Goal: Task Accomplishment & Management: Manage account settings

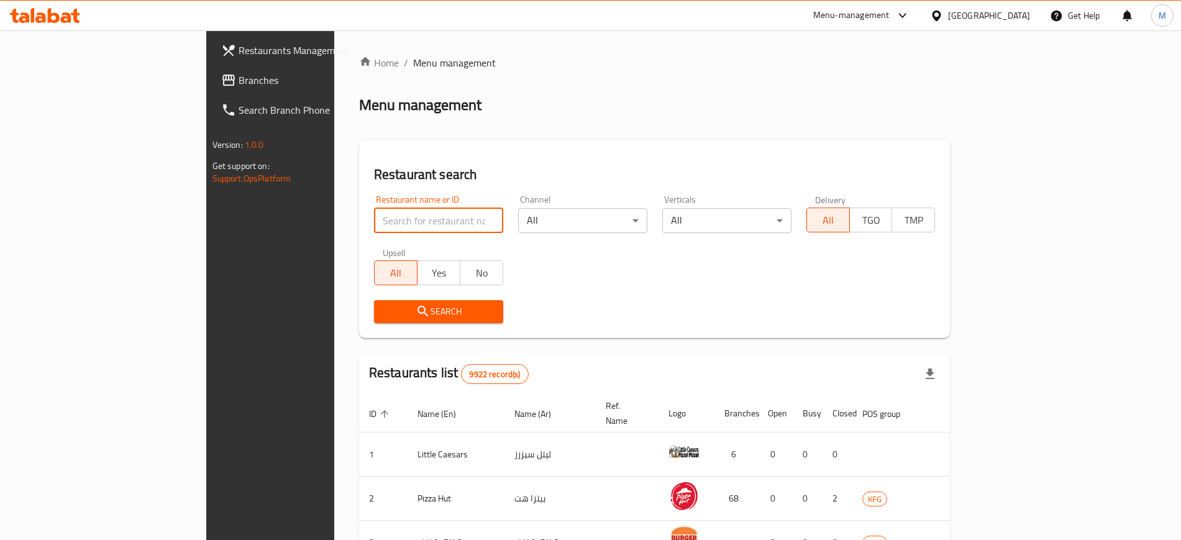
click at [374, 217] on input "search" at bounding box center [438, 220] width 129 height 25
type input "joa"
click button "Search" at bounding box center [438, 311] width 129 height 23
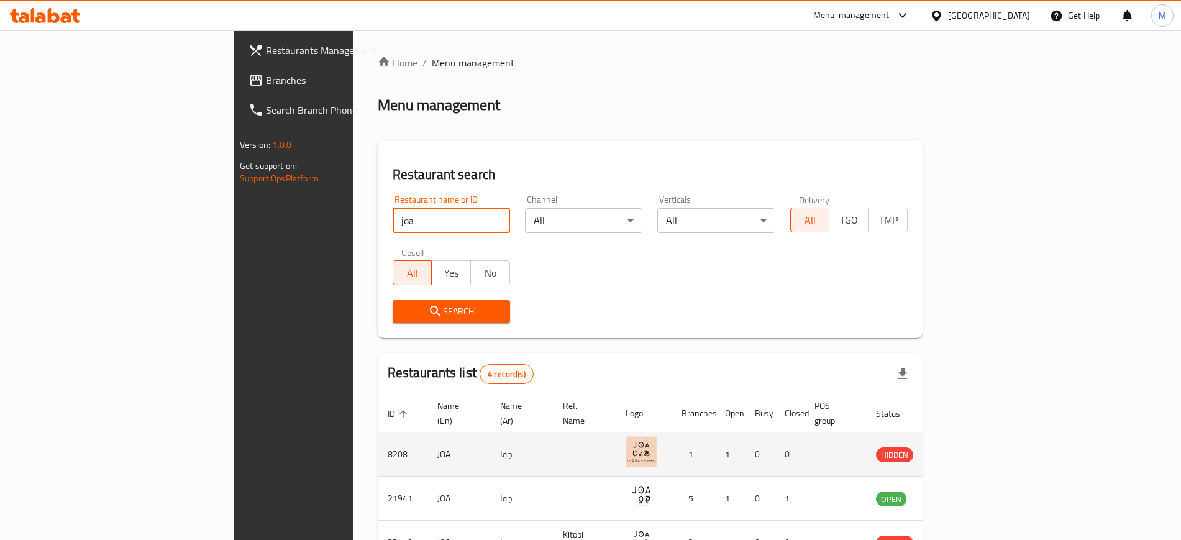
scroll to position [122, 0]
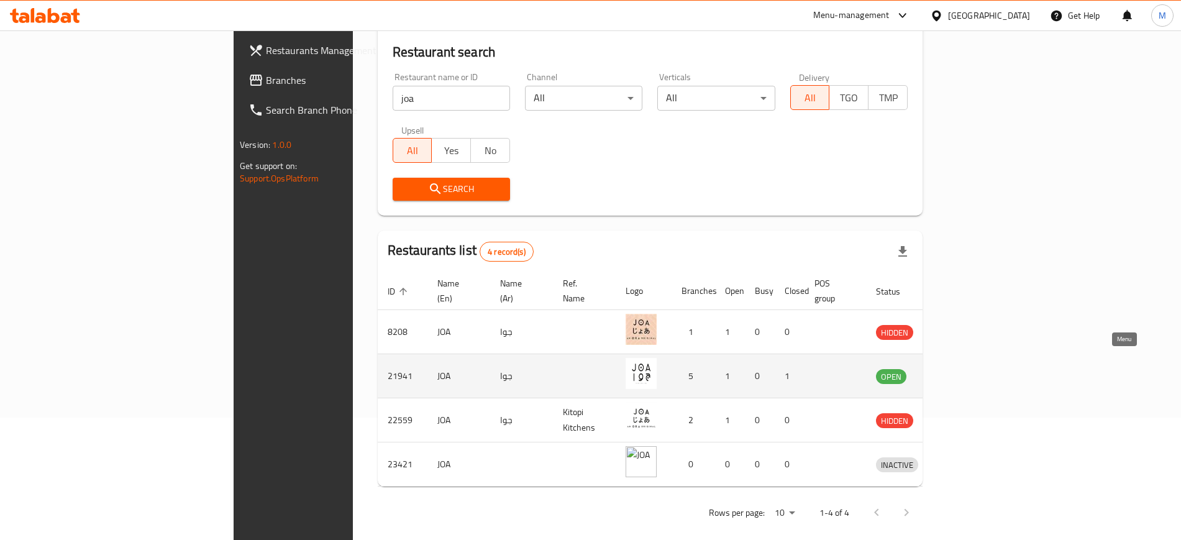
click at [957, 371] on icon "enhanced table" at bounding box center [950, 376] width 14 height 11
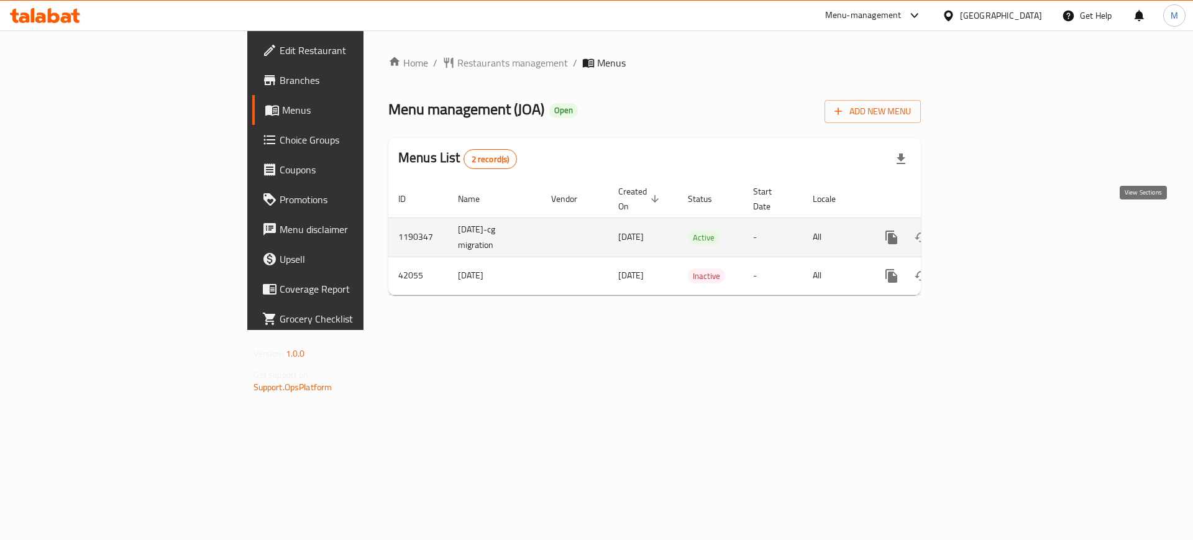
click at [996, 231] on link "enhanced table" at bounding box center [981, 237] width 30 height 30
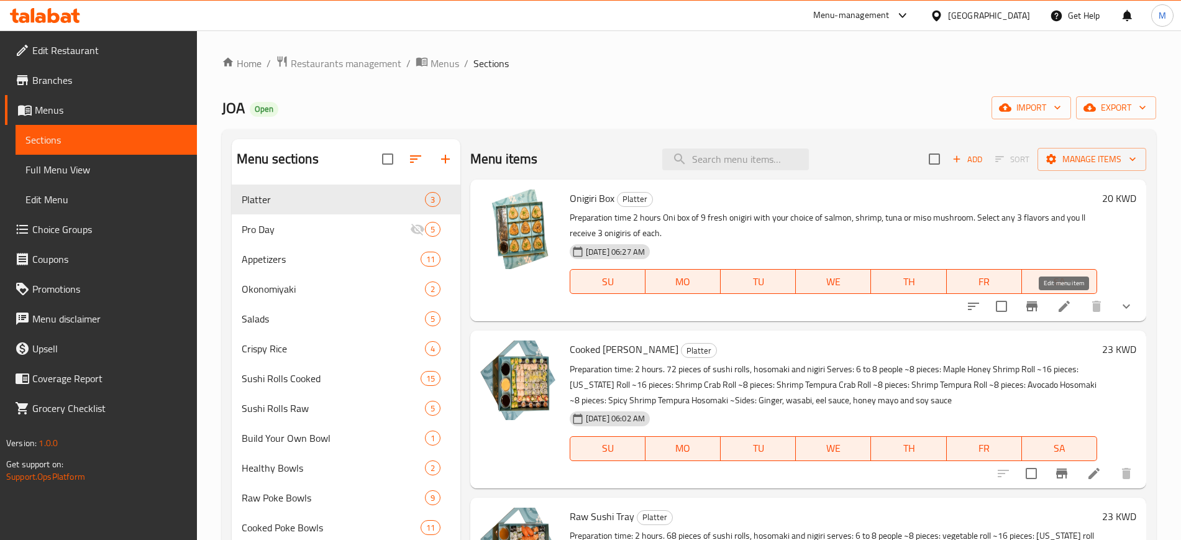
click at [1063, 307] on icon at bounding box center [1063, 306] width 11 height 11
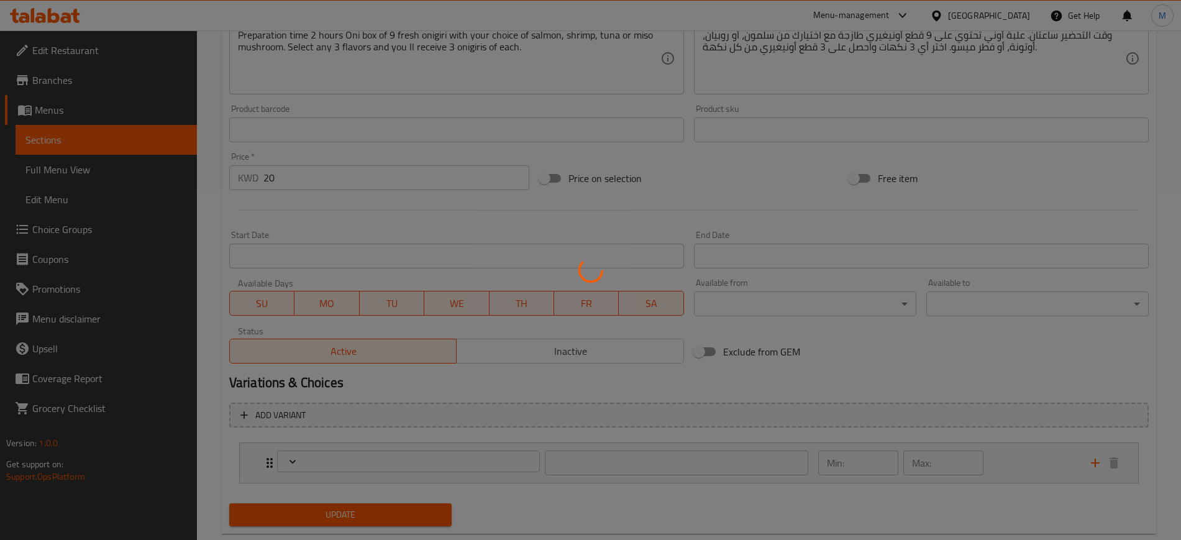
scroll to position [376, 0]
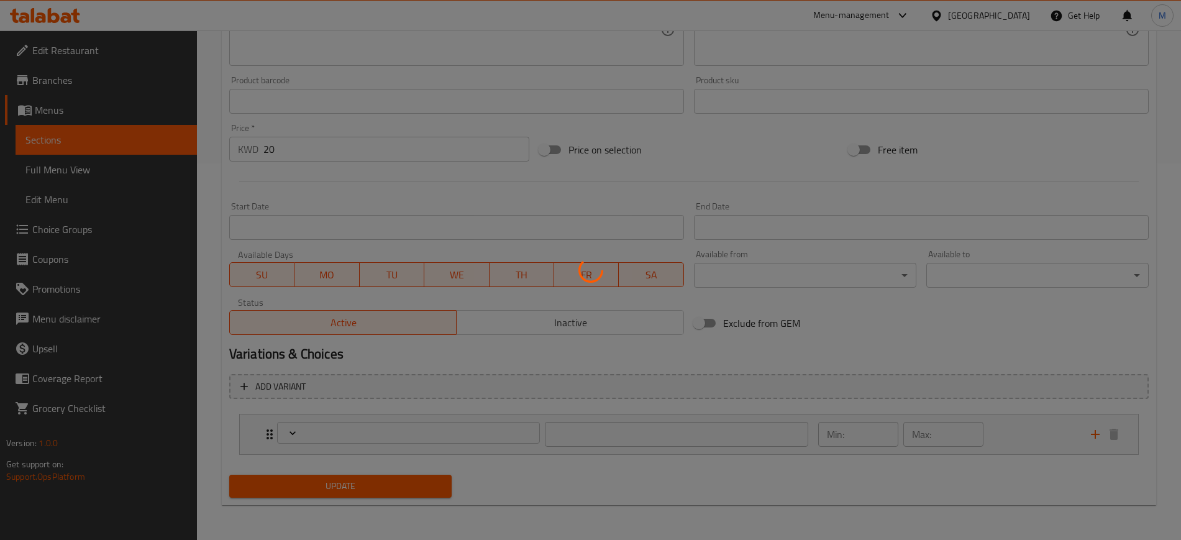
type input ":اختيارك من مفضل نكهات أونيغيري"
type input "3"
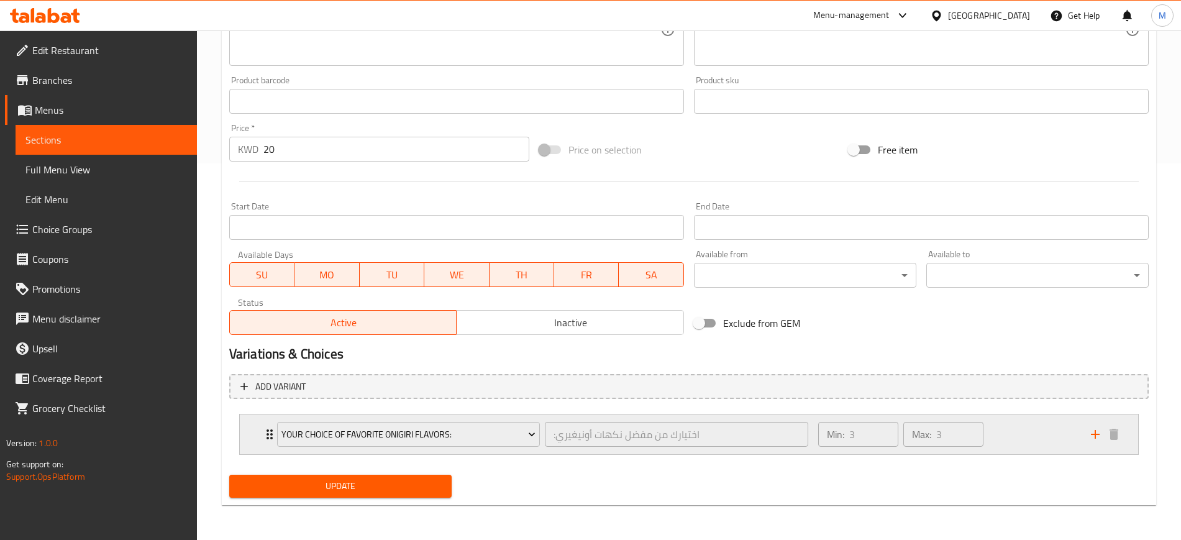
click at [268, 430] on icon "Expand" at bounding box center [269, 434] width 6 height 10
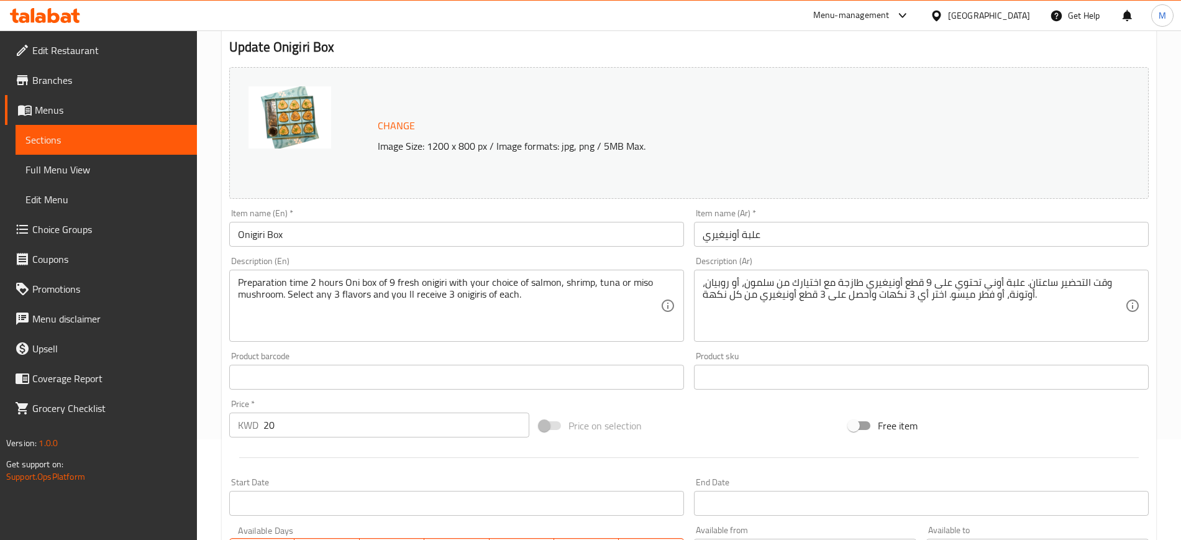
scroll to position [98, 0]
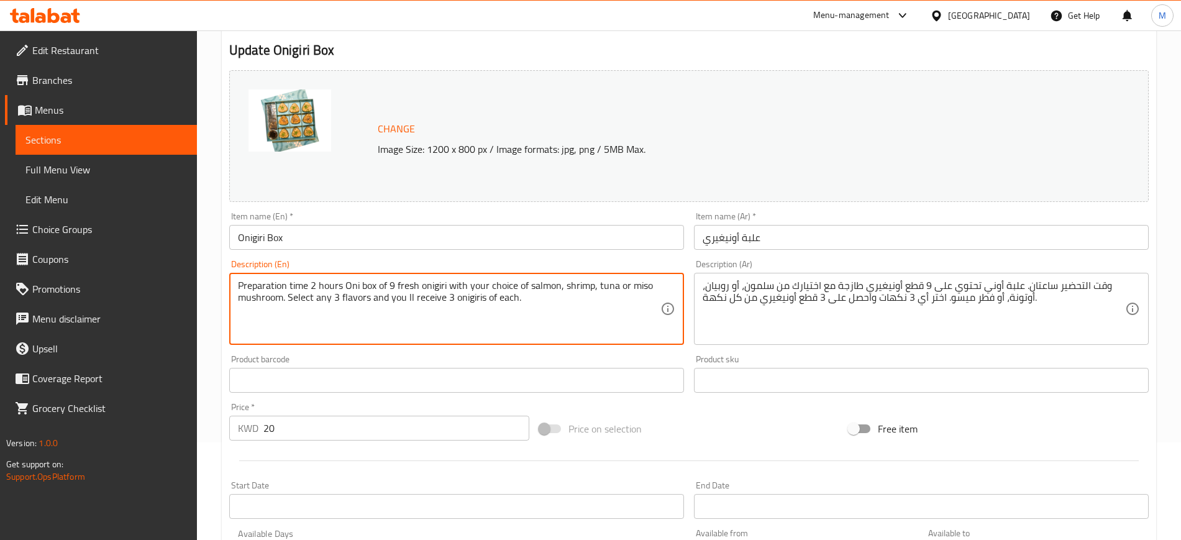
click at [478, 288] on textarea "Preparation time 2 hours Oni box of 9 fresh onigiri with your choice of salmon,…" at bounding box center [449, 308] width 422 height 59
click at [502, 293] on textarea "Preparation time 2 hours Oni box of 9 fresh onigiri with your choice of salmon,…" at bounding box center [449, 308] width 422 height 59
click at [322, 296] on textarea "Preparation time 2 hours Oni box of 9 fresh onigiri with your choice of salmon,…" at bounding box center [449, 308] width 422 height 59
click at [396, 300] on textarea "Preparation time 2 hours Oni box of 9 fresh onigiri with your choice of salmon,…" at bounding box center [449, 308] width 422 height 59
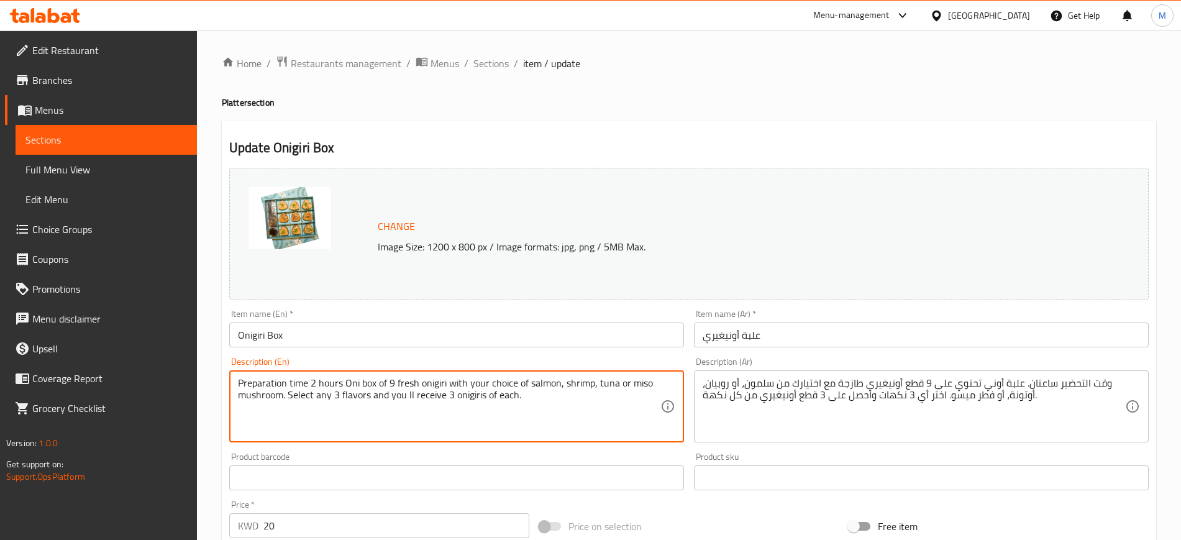
scroll to position [1, 0]
